Goal: Transaction & Acquisition: Purchase product/service

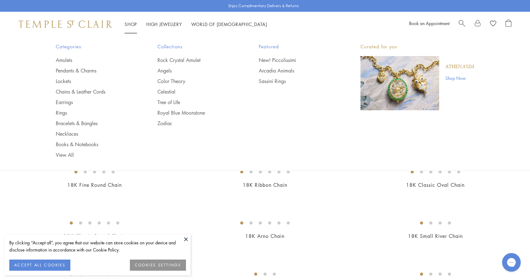
click at [131, 24] on link "Shop Shop" at bounding box center [131, 24] width 12 height 6
click at [77, 70] on link "Pendants & Charms" at bounding box center [94, 70] width 77 height 7
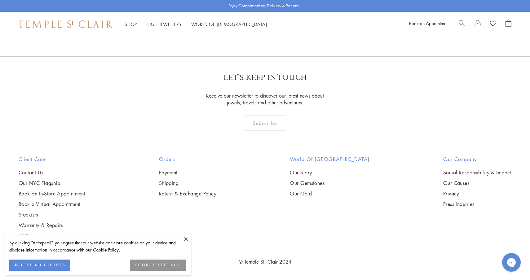
scroll to position [4408, 0]
click at [255, 31] on link "2" at bounding box center [255, 22] width 20 height 17
click at [287, 32] on link "3" at bounding box center [285, 23] width 20 height 17
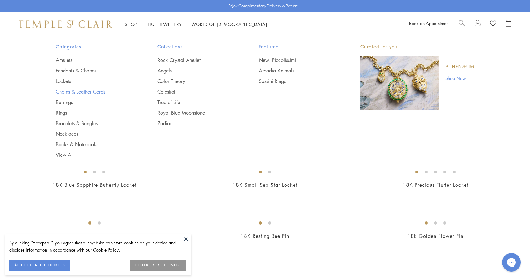
click at [72, 94] on link "Chains & Leather Cords" at bounding box center [94, 91] width 77 height 7
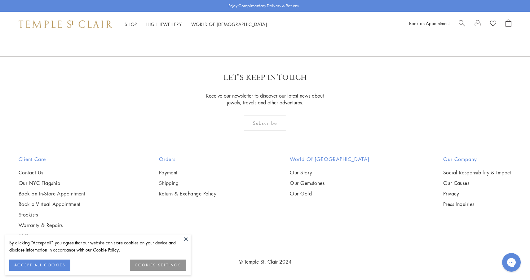
scroll to position [1554, 0]
